Goal: Complete application form: Complete application form

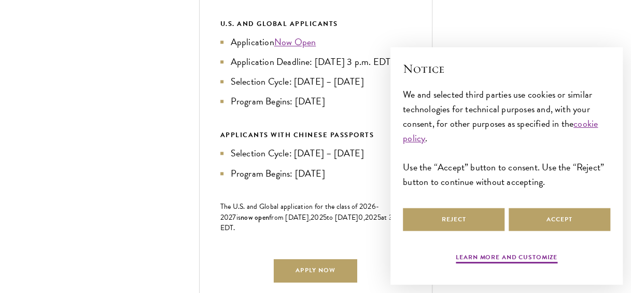
scroll to position [532, 0]
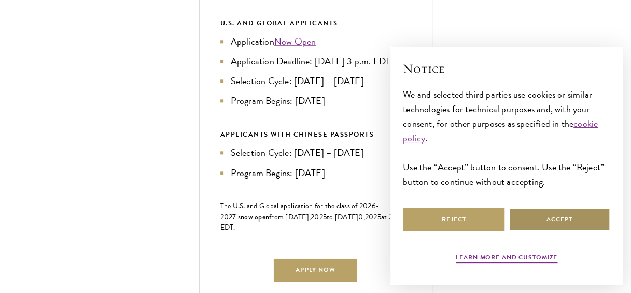
click at [522, 219] on button "Accept" at bounding box center [560, 218] width 102 height 23
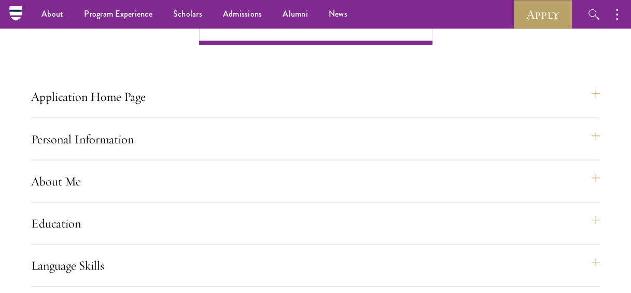
scroll to position [810, 0]
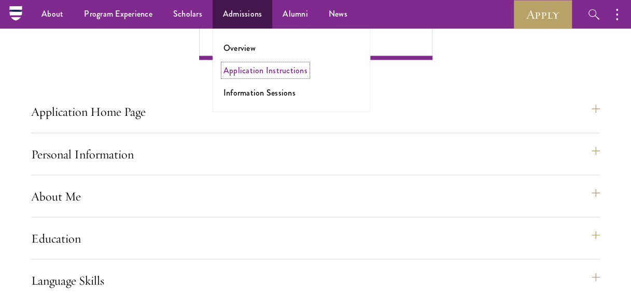
click at [250, 67] on link "Application Instructions" at bounding box center [266, 70] width 84 height 12
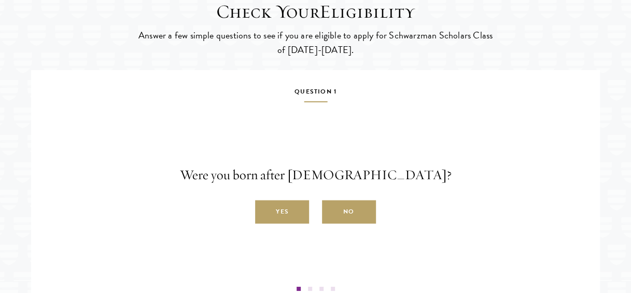
scroll to position [1658, 0]
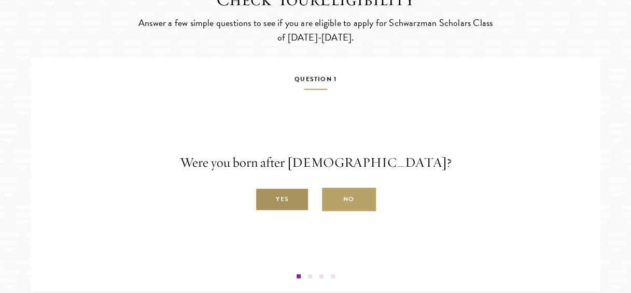
click at [295, 211] on label "Yes" at bounding box center [282, 199] width 54 height 23
click at [265, 198] on input "Yes" at bounding box center [259, 193] width 9 height 9
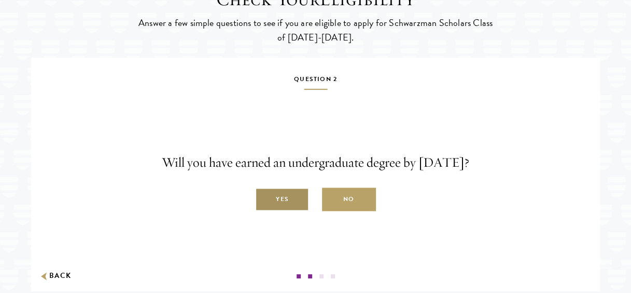
click at [296, 211] on label "Yes" at bounding box center [282, 199] width 54 height 23
click at [265, 198] on input "Yes" at bounding box center [259, 193] width 9 height 9
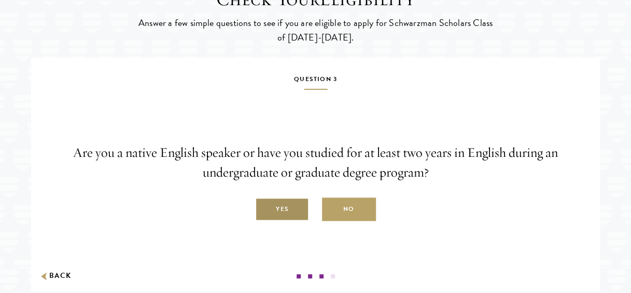
click at [288, 221] on label "Yes" at bounding box center [282, 209] width 54 height 23
click at [265, 208] on input "Yes" at bounding box center [259, 203] width 9 height 9
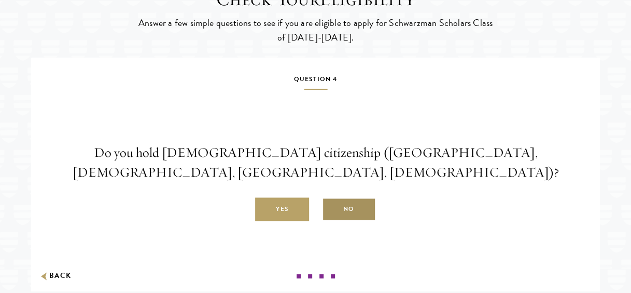
click at [340, 221] on label "No" at bounding box center [349, 209] width 54 height 23
click at [331, 208] on input "No" at bounding box center [326, 203] width 9 height 9
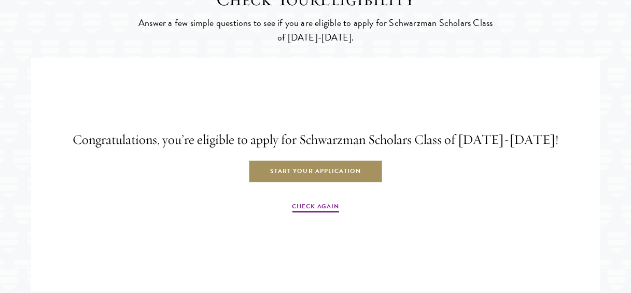
click at [322, 183] on link "Start Your Application" at bounding box center [315, 171] width 134 height 23
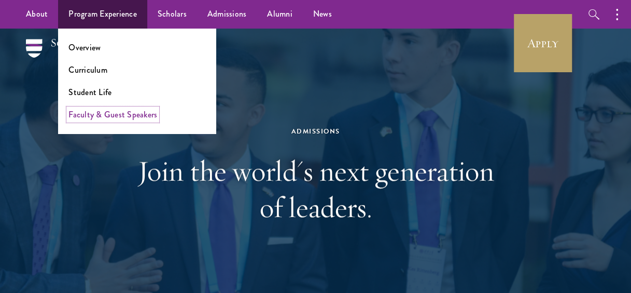
click at [99, 112] on link "Faculty & Guest Speakers" at bounding box center [112, 114] width 89 height 12
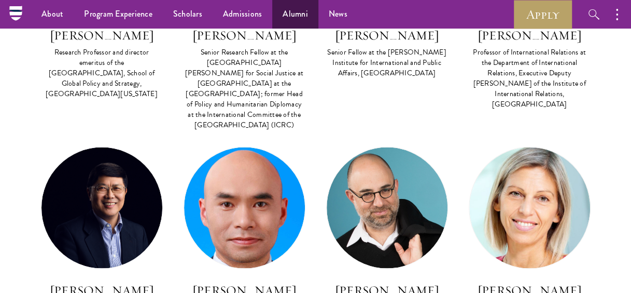
scroll to position [2788, 0]
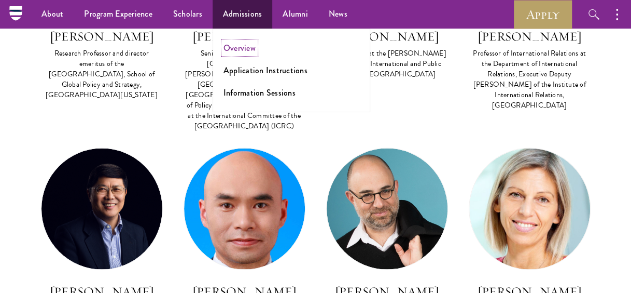
click at [243, 46] on link "Overview" at bounding box center [240, 48] width 32 height 12
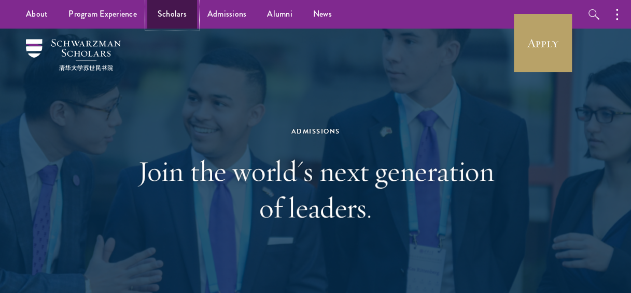
click at [180, 19] on link "Scholars" at bounding box center [172, 14] width 50 height 29
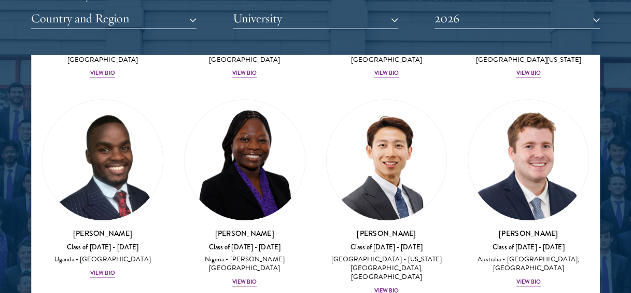
scroll to position [432, 0]
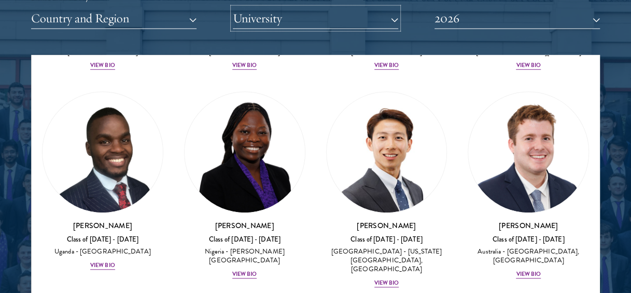
click at [283, 24] on button "University" at bounding box center [315, 18] width 165 height 21
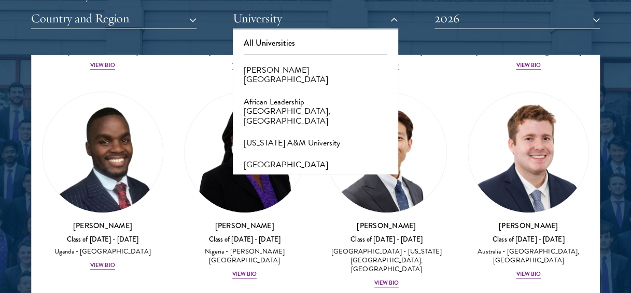
click at [212, 41] on div "Scholar Directory Congratulations and welcome to the Schwarzman Scholars Class …" at bounding box center [315, 108] width 569 height 517
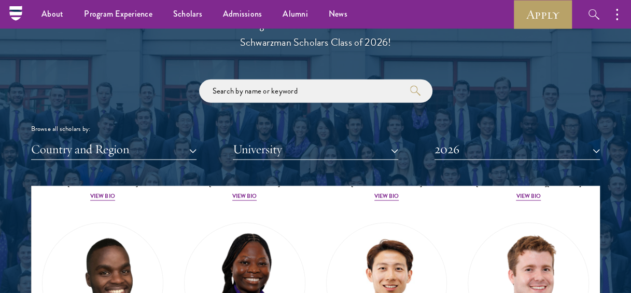
scroll to position [1166, 0]
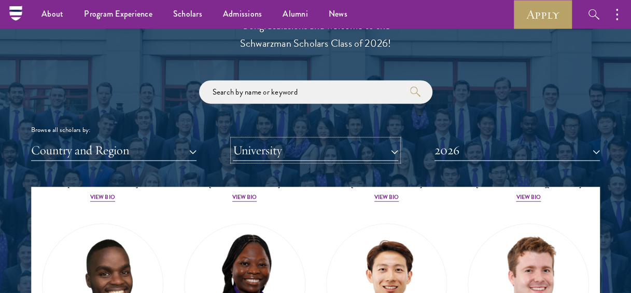
click at [273, 151] on button "University" at bounding box center [315, 150] width 165 height 21
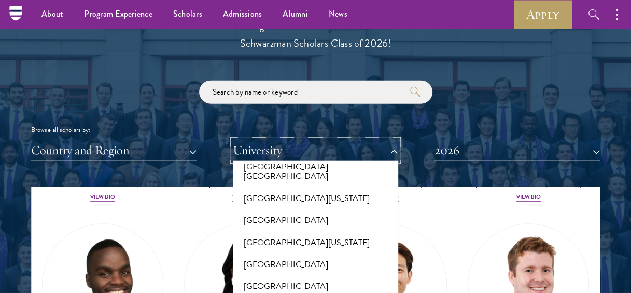
scroll to position [10422, 0]
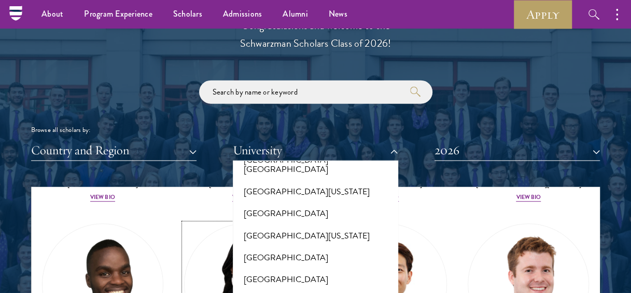
click at [202, 235] on img at bounding box center [245, 284] width 120 height 120
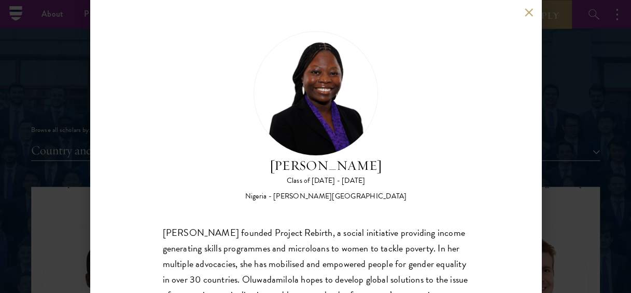
click at [532, 8] on button at bounding box center [529, 12] width 9 height 9
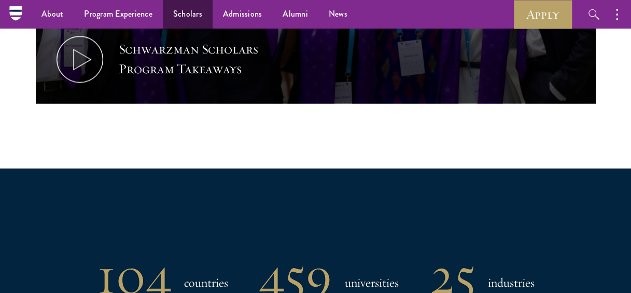
scroll to position [685, 0]
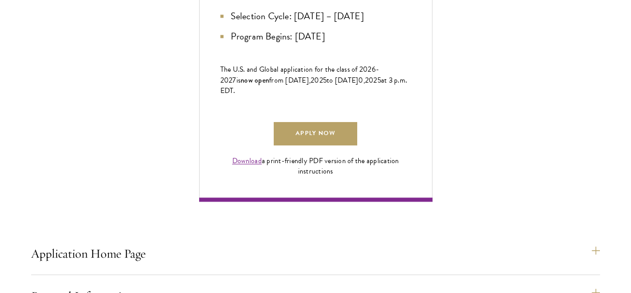
scroll to position [669, 0]
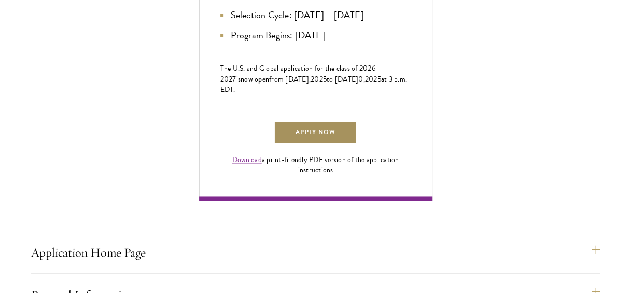
click at [320, 144] on link "Apply Now" at bounding box center [315, 132] width 83 height 23
